Goal: Task Accomplishment & Management: Use online tool/utility

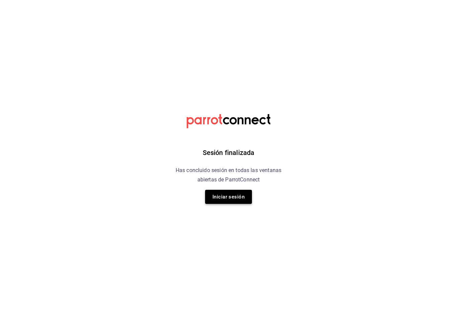
click at [240, 197] on button "Iniciar sesión" at bounding box center [228, 197] width 47 height 14
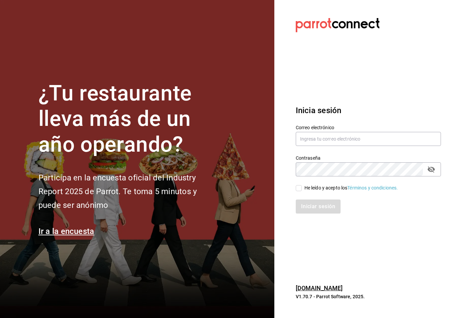
click at [294, 198] on div "Iniciar sesión" at bounding box center [364, 203] width 153 height 22
click at [299, 191] on input "He leído y acepto los Términos y condiciones." at bounding box center [299, 188] width 6 height 6
checkbox input "true"
click at [343, 146] on input "text" at bounding box center [368, 139] width 145 height 14
type input "Felipecabello.chapa@gmail.com"
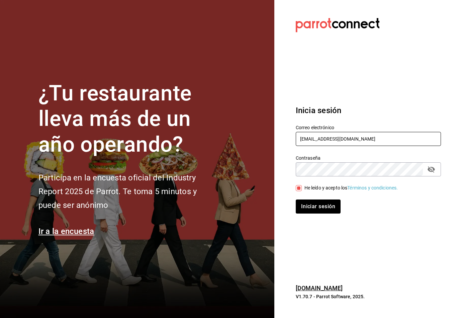
click at [318, 212] on button "Iniciar sesión" at bounding box center [318, 207] width 45 height 14
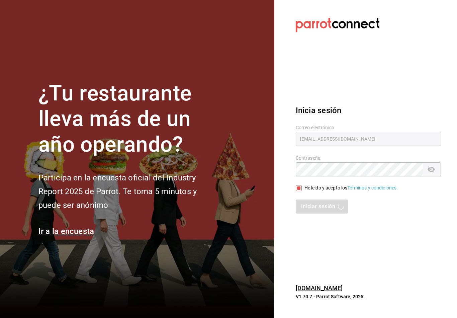
click at [311, 222] on div "Inicia sesión Correo electrónico Felipecabello.chapa@gmail.com Contraseña Contr…" at bounding box center [368, 159] width 145 height 126
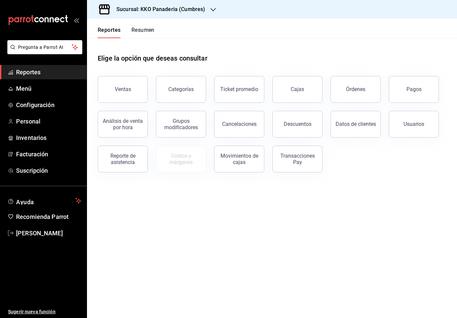
click at [139, 32] on button "Resumen" at bounding box center [143, 32] width 23 height 11
